Goal: Transaction & Acquisition: Purchase product/service

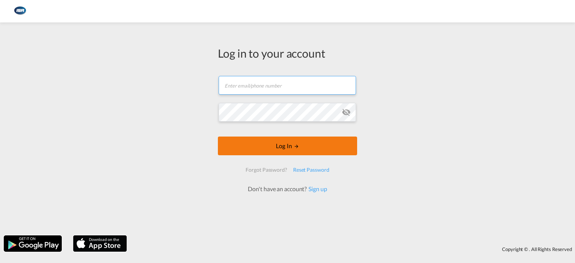
type input "[EMAIL_ADDRESS][DOMAIN_NAME]"
click at [297, 144] on button "Log In" at bounding box center [287, 146] width 139 height 19
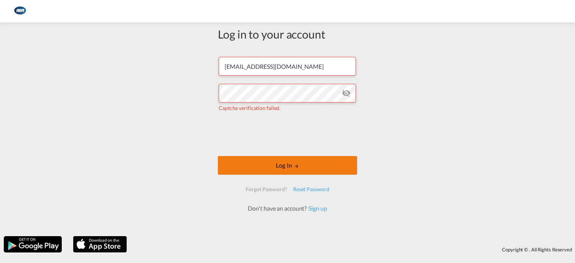
click at [294, 164] on md-icon "LOGIN" at bounding box center [296, 165] width 5 height 5
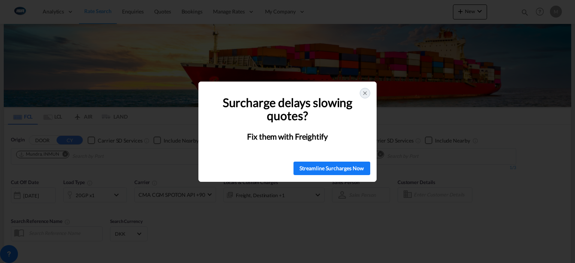
click at [366, 89] on div at bounding box center [364, 93] width 10 height 10
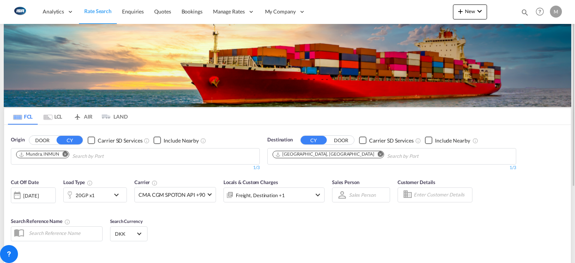
click at [65, 153] on md-icon "Remove" at bounding box center [65, 154] width 6 height 6
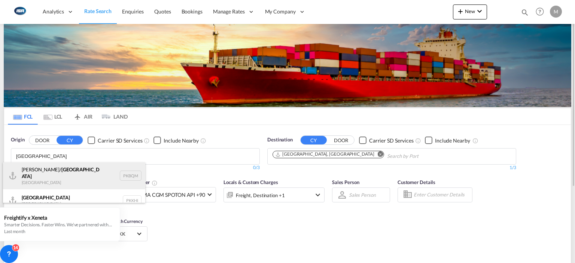
type input "[GEOGRAPHIC_DATA]"
click at [59, 170] on div "[PERSON_NAME]/ [GEOGRAPHIC_DATA] [GEOGRAPHIC_DATA] PKBQM" at bounding box center [74, 175] width 142 height 27
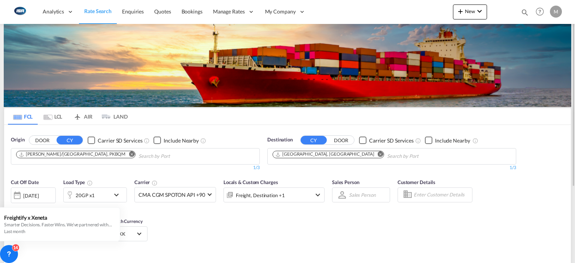
click at [377, 155] on md-icon "Remove" at bounding box center [380, 154] width 6 height 6
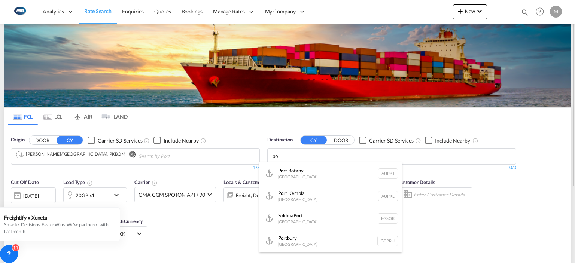
type input "p"
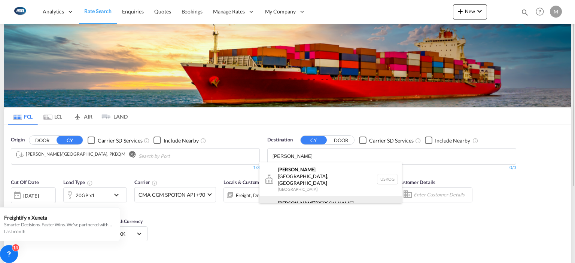
type input "[PERSON_NAME]"
click at [310, 196] on div "[PERSON_NAME] [PERSON_NAME] ([GEOGRAPHIC_DATA]) [GEOGRAPHIC_DATA] DKCPH" at bounding box center [330, 209] width 142 height 27
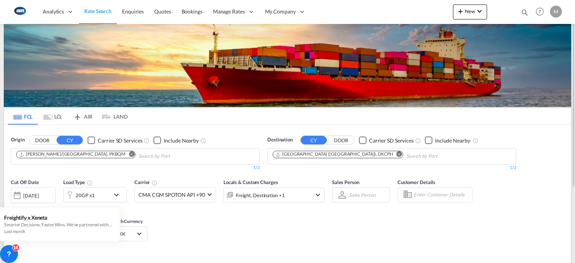
scroll to position [107, 0]
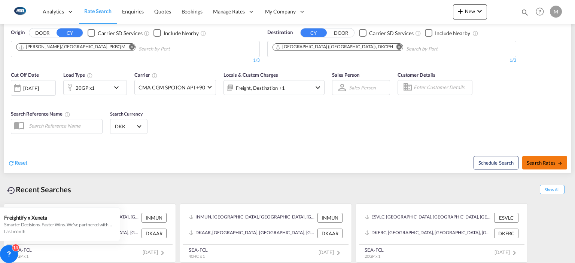
click at [556, 167] on button "Search Rates" at bounding box center [544, 162] width 45 height 13
type input "PKBQM to DKCPH / [DATE]"
